Goal: Navigation & Orientation: Find specific page/section

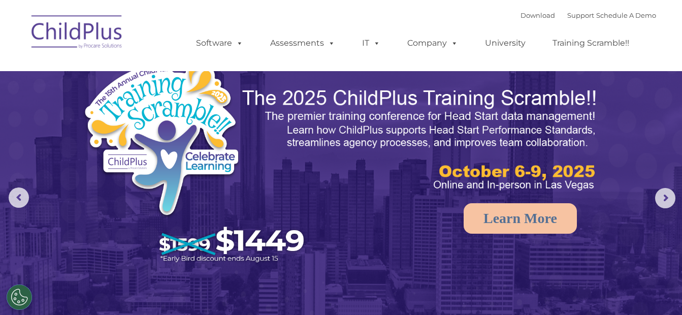
select select "MEDIUM"
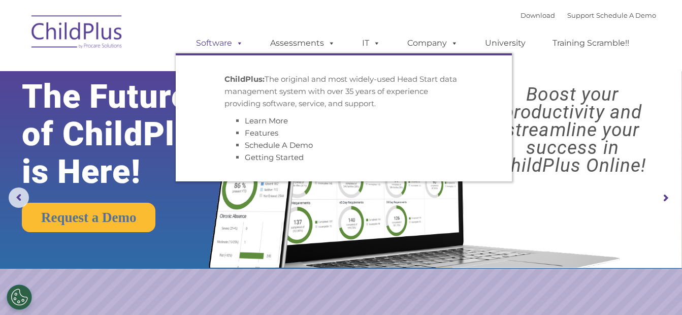
click at [238, 46] on span at bounding box center [237, 43] width 11 height 10
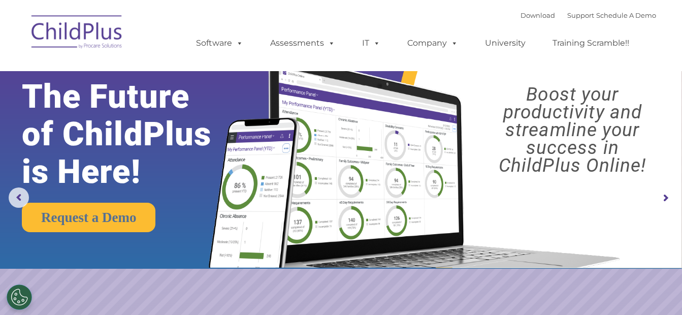
click at [95, 34] on img at bounding box center [77, 33] width 102 height 51
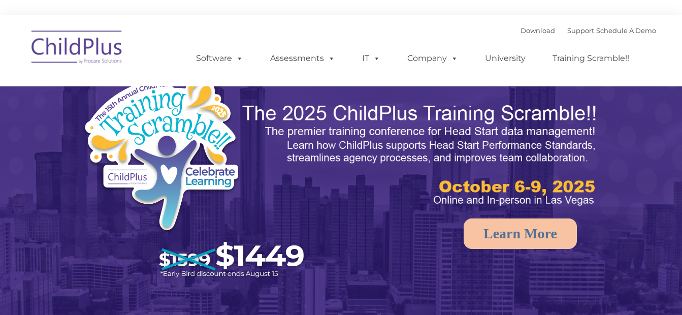
select select "MEDIUM"
